Goal: Browse casually

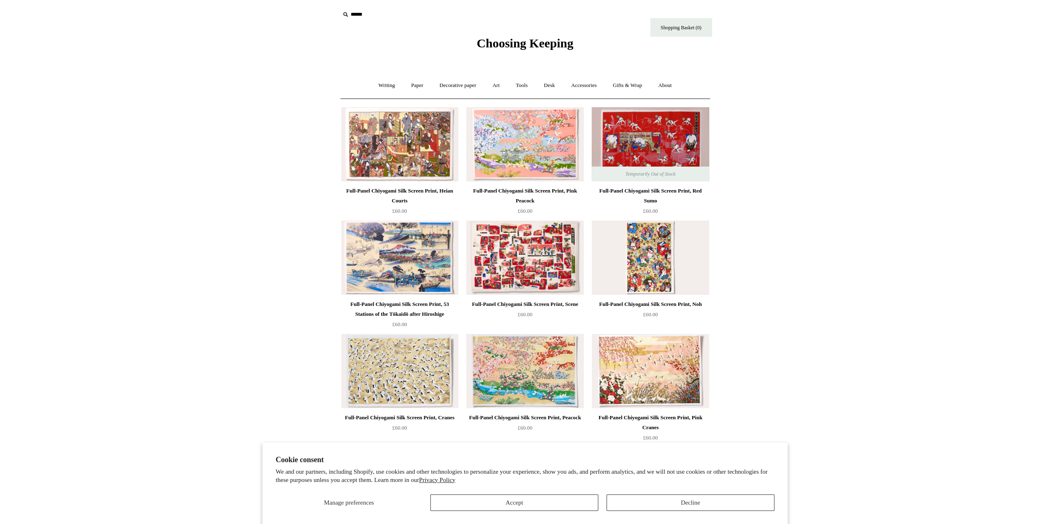
drag, startPoint x: 925, startPoint y: 315, endPoint x: 823, endPoint y: 86, distance: 250.6
click at [525, 42] on span "Choosing Keeping" at bounding box center [525, 43] width 97 height 14
click at [417, 302] on div "Full-Panel Chiyogami Silk Screen Print, 53 Stations of the Tōkaidō after Hirosh…" at bounding box center [399, 310] width 113 height 20
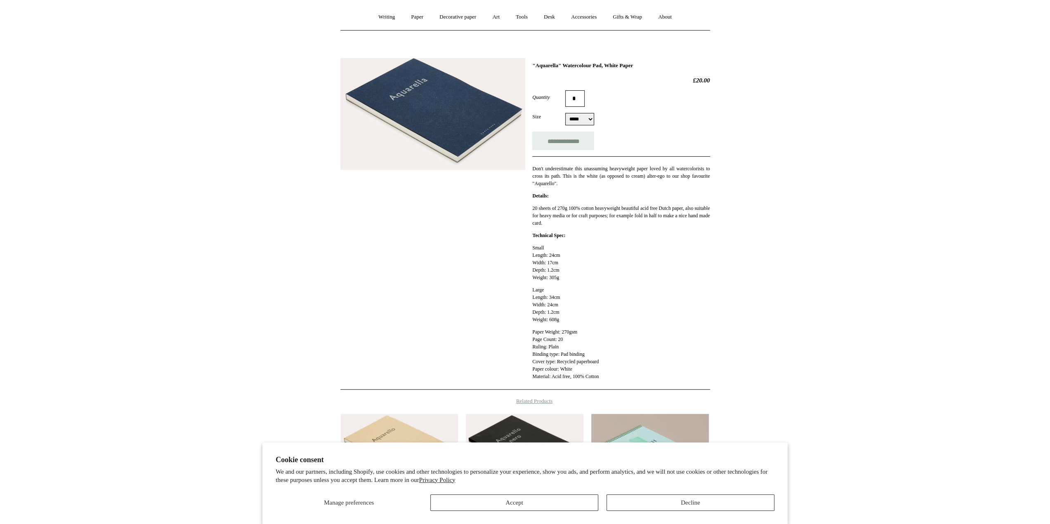
scroll to position [196, 0]
